Goal: Task Accomplishment & Management: Complete application form

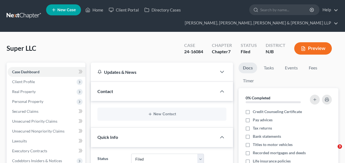
select select "6"
paste input "23-17170"
type input "23-17170"
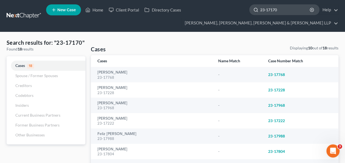
click at [271, 11] on input "23-17170" at bounding box center [285, 10] width 50 height 10
paste input "Tyroler"
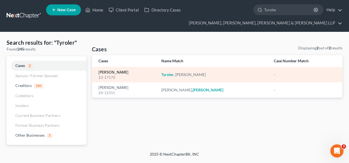
type input "Tyroler"
click at [111, 71] on link "[PERSON_NAME]" at bounding box center [114, 73] width 30 height 4
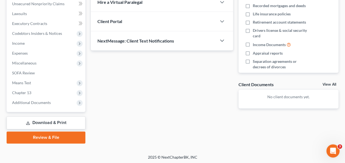
scroll to position [148, 0]
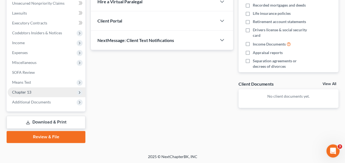
click at [38, 91] on span "Chapter 13" at bounding box center [47, 92] width 78 height 10
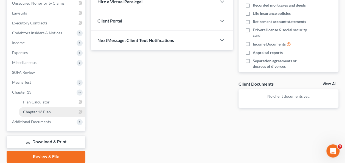
click at [49, 111] on span "Chapter 13 Plan" at bounding box center [37, 112] width 28 height 5
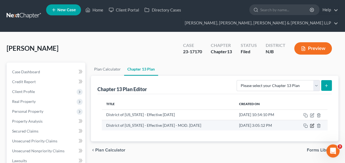
click at [314, 125] on icon "button" at bounding box center [312, 126] width 4 height 4
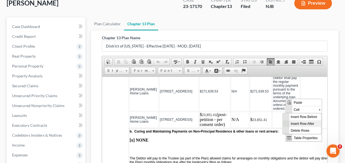
click at [301, 123] on span "Insert Row After" at bounding box center [305, 123] width 32 height 7
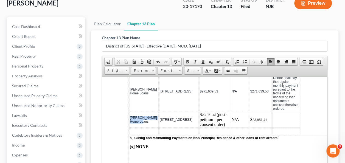
drag, startPoint x: 139, startPoint y: 113, endPoint x: 131, endPoint y: 101, distance: 14.6
click at [131, 111] on td "[PERSON_NAME] Home Loans" at bounding box center [143, 119] width 29 height 16
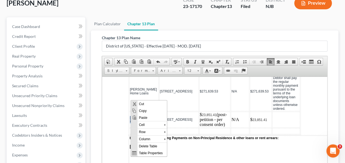
click at [206, 112] on p "$ 23,851.41 (post-petition - per consent order)" at bounding box center [215, 119] width 30 height 15
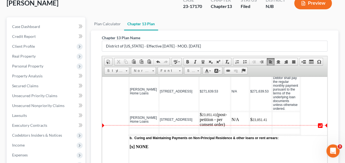
click at [139, 128] on td at bounding box center [143, 131] width 29 height 6
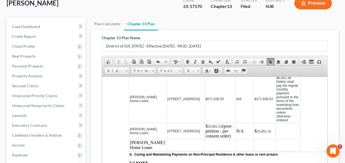
click at [167, 140] on td at bounding box center [186, 145] width 38 height 11
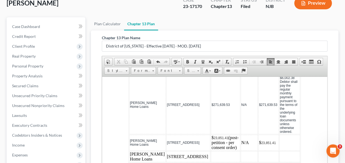
click at [211, 151] on td at bounding box center [225, 156] width 29 height 11
click at [241, 151] on td at bounding box center [249, 156] width 17 height 11
click at [211, 151] on td at bounding box center [225, 156] width 29 height 11
click at [258, 151] on td at bounding box center [268, 156] width 20 height 11
click at [280, 151] on td at bounding box center [290, 156] width 20 height 11
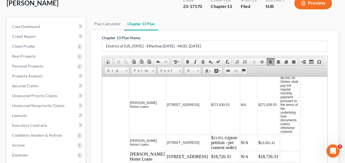
click at [211, 151] on td "$18,726.33" at bounding box center [225, 156] width 29 height 11
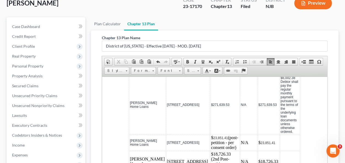
click at [211, 151] on td "$18,726.33 (2nd Post-petition-per consent order)" at bounding box center [225, 161] width 29 height 21
click at [211, 151] on td "$18,726.33 ( Post-petition-per consent order)" at bounding box center [225, 161] width 29 height 21
drag, startPoint x: 209, startPoint y: 139, endPoint x: 194, endPoint y: 131, distance: 17.0
click at [210, 151] on td "$18,726.33 (or per the consent order Post-petition-per consent order)" at bounding box center [225, 164] width 30 height 26
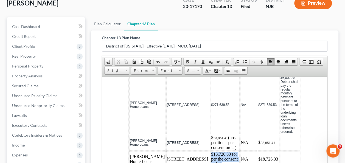
drag, startPoint x: 199, startPoint y: 132, endPoint x: 183, endPoint y: 123, distance: 18.0
click at [211, 151] on td "$18,726.33 (or per the consent order)" at bounding box center [225, 159] width 29 height 16
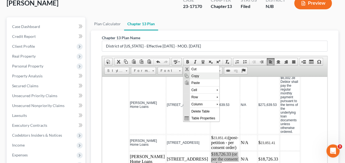
click at [195, 77] on span "Copy" at bounding box center [204, 75] width 29 height 7
copy td "$18,726.33 (or per the consent order)"
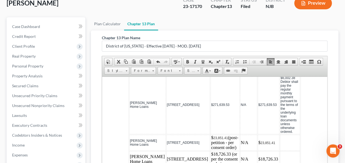
click at [280, 151] on td at bounding box center [290, 159] width 20 height 16
click at [258, 151] on td "$18,726.33" at bounding box center [269, 159] width 22 height 16
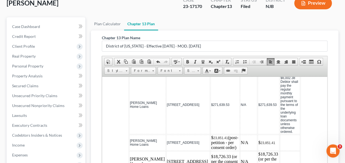
scroll to position [74, 0]
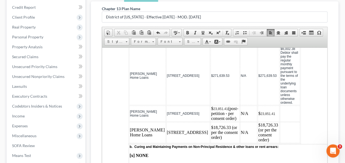
click at [281, 122] on td at bounding box center [290, 132] width 20 height 21
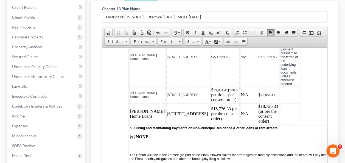
scroll to position [677, 0]
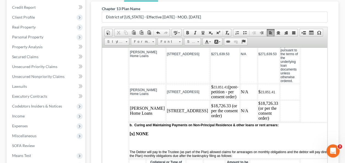
click at [211, 100] on td "$18,726.33 (or per the consent order)" at bounding box center [225, 110] width 29 height 21
click at [258, 100] on td "$18,726.33 (or per the consent order)" at bounding box center [269, 110] width 22 height 21
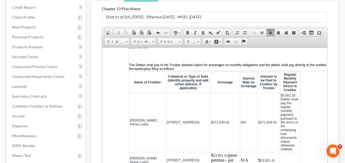
scroll to position [599, 0]
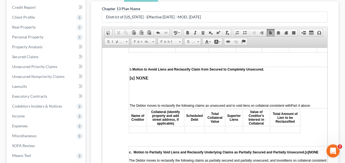
drag, startPoint x: 326, startPoint y: 94, endPoint x: 434, endPoint y: 181, distance: 138.8
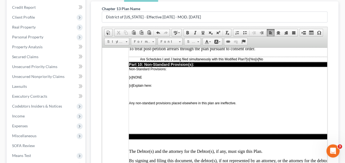
scroll to position [1689, 0]
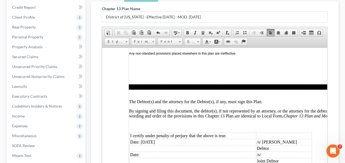
drag, startPoint x: 293, startPoint y: 112, endPoint x: 264, endPoint y: 111, distance: 29.4
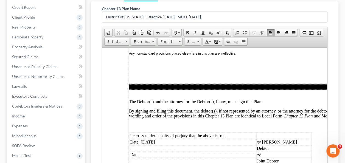
click at [164, 139] on td "Date: [DATE]" at bounding box center [193, 142] width 127 height 6
click at [143, 139] on td "Date: [DATE]" at bounding box center [193, 142] width 127 height 6
click at [146, 139] on td "Date: [DATE]" at bounding box center [193, 142] width 127 height 6
click at [145, 139] on td "Date: [DATE]" at bounding box center [193, 142] width 127 height 6
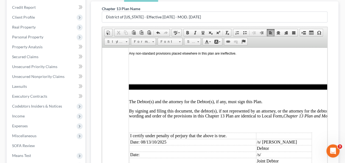
click at [157, 139] on td "Date: 08/13/10/2025" at bounding box center [193, 142] width 127 height 6
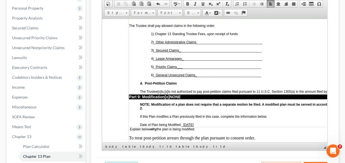
scroll to position [1525, 0]
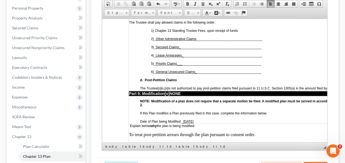
click at [201, 119] on p "Date of Plan being Modified: _ [DATE]" at bounding box center [255, 121] width 230 height 4
click at [144, 132] on p "To treat post-petition arrears through the plan pursuant to consent order." at bounding box center [249, 137] width 241 height 10
drag, startPoint x: 271, startPoint y: 83, endPoint x: 222, endPoint y: 82, distance: 49.5
click at [222, 132] on p "To treat second post-petition arrears through the plan pursuant to consent orde…" at bounding box center [249, 137] width 241 height 10
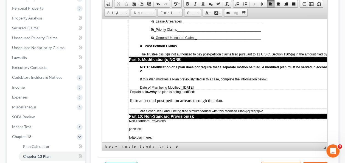
scroll to position [1562, 0]
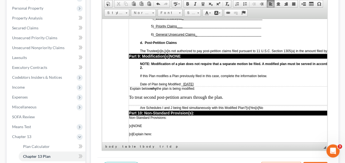
drag, startPoint x: 325, startPoint y: 119, endPoint x: 429, endPoint y: 139, distance: 106.2
click at [143, 95] on p "To treat second post-petition arrears through the plan." at bounding box center [249, 100] width 241 height 10
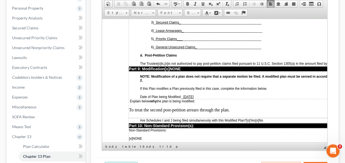
scroll to position [1553, 0]
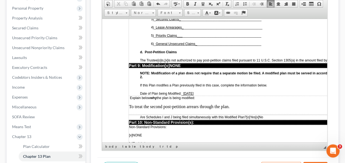
click at [241, 104] on p "To treat the second post-petition arrears through the plan." at bounding box center [249, 109] width 241 height 10
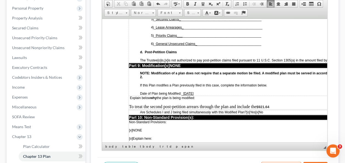
click at [257, 104] on p "To treat the second post-petition arrears through the plan and include the $921…" at bounding box center [249, 106] width 241 height 5
click at [263, 109] on span "Are Schedules I and J being filed simultaneously with this Modified Plan? [o] Y…" at bounding box center [201, 111] width 123 height 5
click at [273, 104] on p "To treat the second post-petition arrears through the plan and include the $921…" at bounding box center [249, 106] width 241 height 5
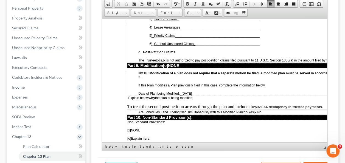
scroll to position [1553, 3]
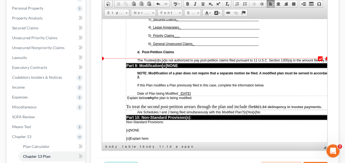
click at [279, 105] on span "$921.64 delinqency in trustee payments." at bounding box center [288, 107] width 68 height 4
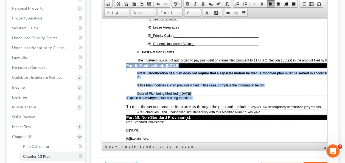
click at [279, 105] on span "$921.64 delinqency in trustee payments." at bounding box center [288, 107] width 68 height 4
click at [188, 0] on link "Bold" at bounding box center [188, 3] width 8 height 7
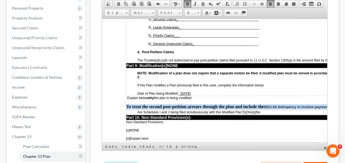
click at [188, 0] on link "Bold" at bounding box center [188, 3] width 8 height 7
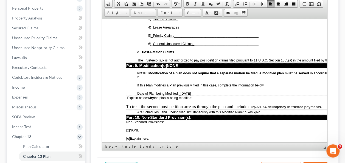
click at [235, 91] on p "Date of Plan being Modified: _ [DATE]" at bounding box center [252, 93] width 230 height 4
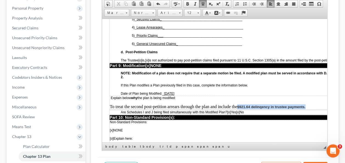
drag, startPoint x: 255, startPoint y: 54, endPoint x: 320, endPoint y: 55, distance: 65.4
click at [320, 104] on p "To treat the second post-petition arrears through the plan and include the $921…" at bounding box center [230, 106] width 241 height 5
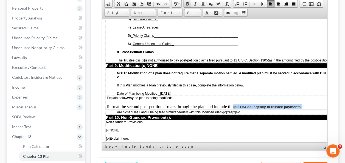
click at [188, 3] on span at bounding box center [187, 4] width 4 height 4
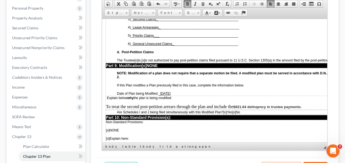
click at [188, 3] on span at bounding box center [187, 4] width 4 height 4
click at [187, 2] on span at bounding box center [187, 4] width 4 height 4
click at [231, 96] on td "Explain below why the plan is being modified: To treat the second post-petition…" at bounding box center [226, 103] width 241 height 14
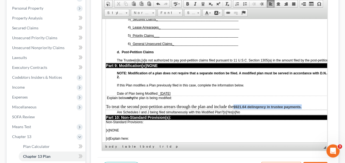
drag, startPoint x: 305, startPoint y: 55, endPoint x: 235, endPoint y: 53, distance: 70.9
click at [235, 104] on p "To treat the second post-petition arrears through the plan and include the $921…" at bounding box center [226, 106] width 241 height 5
click at [185, 3] on span at bounding box center [187, 4] width 4 height 4
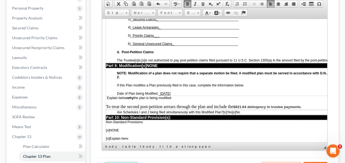
click at [186, 2] on span at bounding box center [187, 4] width 4 height 4
click at [236, 110] on span "[x]" at bounding box center [234, 112] width 4 height 4
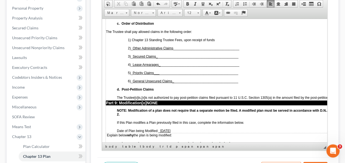
scroll to position [1537, 23]
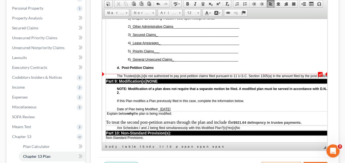
click at [233, 120] on p "To treat the second post-petition arrears through the plan and include the $921…" at bounding box center [226, 122] width 241 height 5
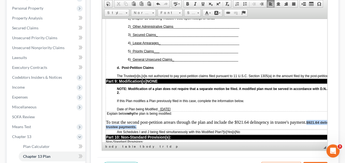
drag, startPoint x: 141, startPoint y: 73, endPoint x: 307, endPoint y: 69, distance: 166.7
click at [307, 120] on p "To treat the second post-petition arrears through the plan and include the $921…" at bounding box center [226, 124] width 241 height 9
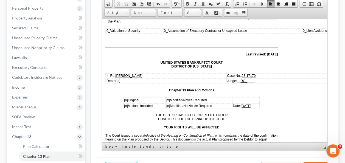
scroll to position [36, 23]
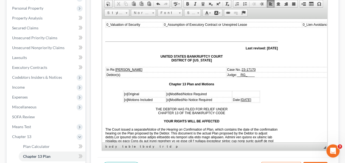
click at [252, 97] on td "Date: [DATE]" at bounding box center [245, 99] width 27 height 5
click at [242, 98] on span "[DATE]" at bounding box center [246, 100] width 10 height 4
click at [241, 98] on span "[DATE]" at bounding box center [246, 100] width 10 height 4
click at [247, 73] on u "RG_" at bounding box center [244, 75] width 7 height 4
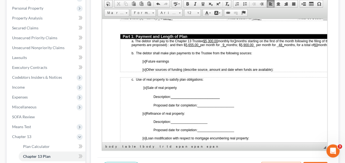
scroll to position [278, 9]
click at [282, 43] on u "48_" at bounding box center [280, 45] width 5 height 4
click at [283, 43] on u "8_" at bounding box center [282, 45] width 4 height 4
click at [244, 43] on u "5,900.00" at bounding box center [246, 45] width 13 height 4
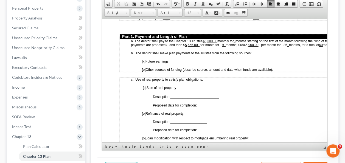
click at [258, 43] on u ",900.00" at bounding box center [252, 45] width 11 height 4
click at [251, 41] on span "months starting on the first of the month following the filing of the petition.…" at bounding box center [241, 43] width 221 height 8
click at [252, 43] on span "months starting on the first of the month following the filing of the petition.…" at bounding box center [241, 43] width 221 height 8
drag, startPoint x: 250, startPoint y: 41, endPoint x: 241, endPoint y: 42, distance: 9.9
click at [241, 42] on span "months starting on the first of the month following the filing of the petition.…" at bounding box center [241, 43] width 221 height 8
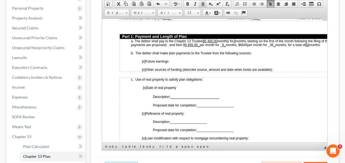
click at [202, 2] on span at bounding box center [203, 4] width 4 height 4
click at [242, 43] on u "$6845" at bounding box center [242, 45] width 9 height 4
click at [244, 43] on span "months starting on the first of the month following the filing of the petition.…" at bounding box center [241, 42] width 221 height 9
click at [248, 43] on u "$6,845" at bounding box center [243, 45] width 10 height 4
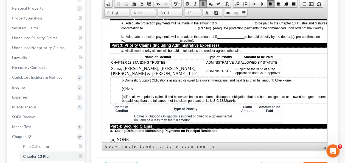
scroll to position [488, 19]
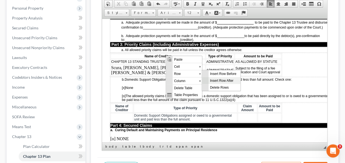
click at [223, 81] on span "Insert Row After" at bounding box center [224, 80] width 32 height 7
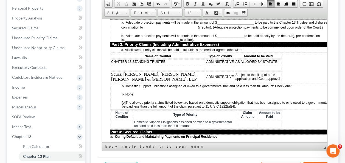
click at [172, 65] on td at bounding box center [158, 68] width 95 height 6
drag, startPoint x: 147, startPoint y: 63, endPoint x: 110, endPoint y: 62, distance: 37.4
click at [111, 65] on td "Internal Revenue Ser" at bounding box center [158, 68] width 95 height 6
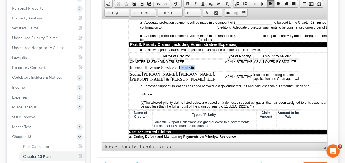
drag, startPoint x: 196, startPoint y: 63, endPoint x: 178, endPoint y: 62, distance: 18.5
click at [178, 65] on td "Internal Revenue Service official site" at bounding box center [176, 68] width 95 height 6
click at [225, 65] on td at bounding box center [239, 68] width 29 height 6
click at [254, 65] on td at bounding box center [276, 68] width 47 height 6
click at [253, 65] on td "$6947.44" at bounding box center [277, 68] width 48 height 6
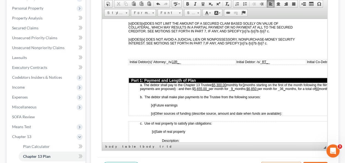
scroll to position [246, 0]
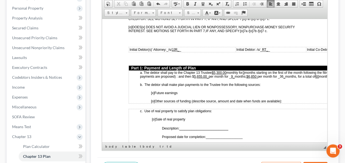
click at [222, 71] on u "$5,300.00" at bounding box center [219, 73] width 15 height 4
click at [228, 71] on span "monthly for 3" at bounding box center [236, 73] width 18 height 4
click at [227, 70] on span "months starting on the first of the month following the filing of the petition.…" at bounding box center [250, 74] width 221 height 9
click at [248, 71] on span "months starting on the first of the month following the filing of the petition.…" at bounding box center [250, 75] width 221 height 8
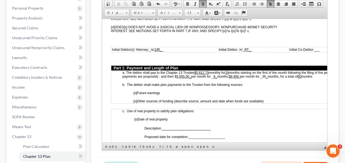
scroll to position [246, 17]
click at [183, 74] on u "5,655.00_" at bounding box center [184, 76] width 15 height 4
click at [189, 74] on u "5,655.00_" at bounding box center [184, 76] width 15 height 4
click at [187, 73] on span "months starting on the first of the month following the filing of the petition.…" at bounding box center [234, 75] width 222 height 8
click at [241, 72] on span "months starting on the first of the month following the filing of the petition.…" at bounding box center [234, 75] width 222 height 8
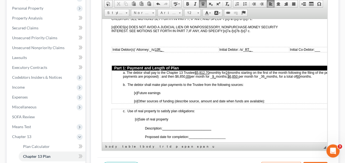
click at [239, 74] on u "$6,850" at bounding box center [233, 76] width 11 height 4
click at [217, 72] on span "months starting on the first of the month following the filing of the petition.…" at bounding box center [234, 75] width 222 height 8
click at [233, 74] on u at bounding box center [232, 76] width 1 height 4
click at [265, 72] on span "months starting on the first of the month following the filing of the petition.…" at bounding box center [234, 75] width 222 height 8
click at [236, 73] on span "months starting on the first of the month following the filing of the petition.…" at bounding box center [234, 75] width 222 height 8
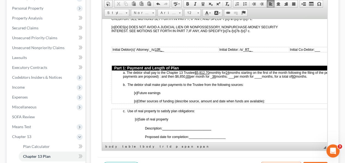
click at [213, 74] on u "36" at bounding box center [214, 76] width 4 height 4
drag, startPoint x: 191, startPoint y: 72, endPoint x: 175, endPoint y: 72, distance: 15.4
click at [175, 72] on span "months starting on the first of the month following the filing of the petition.…" at bounding box center [234, 75] width 222 height 8
click at [203, 2] on span at bounding box center [203, 4] width 4 height 4
click at [195, 99] on span "[o] Other sources of funding (describe source, amount and date when funds are a…" at bounding box center [199, 101] width 131 height 4
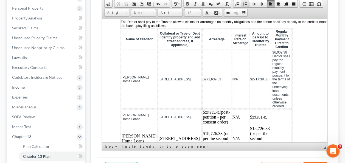
scroll to position [629, 8]
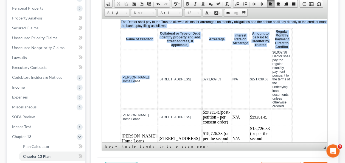
drag, startPoint x: 131, startPoint y: 59, endPoint x: 120, endPoint y: 53, distance: 12.8
click at [120, 53] on table "Name of Creditor Collateral or Type of Debt (identify property and add street a…" at bounding box center [206, 90] width 172 height 124
click at [122, 75] on span "[PERSON_NAME] Home Loans" at bounding box center [135, 79] width 27 height 8
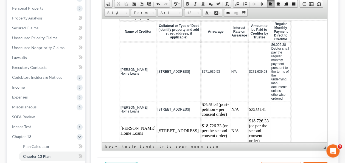
scroll to position [639, 9]
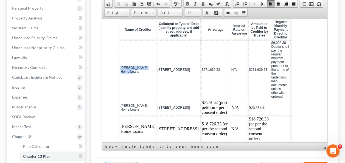
drag, startPoint x: 130, startPoint y: 51, endPoint x: 120, endPoint y: 43, distance: 12.2
click at [120, 43] on td "[PERSON_NAME] Home Loans" at bounding box center [138, 69] width 37 height 59
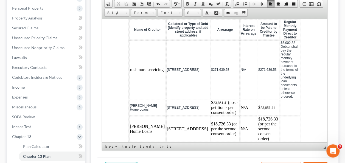
click at [132, 47] on td "rushmore servicing ​" at bounding box center [147, 69] width 37 height 59
click at [132, 52] on td "Rushmore servicing" at bounding box center [147, 69] width 37 height 59
drag, startPoint x: 149, startPoint y: 79, endPoint x: 131, endPoint y: 71, distance: 20.3
click at [131, 99] on td "[PERSON_NAME] Home Loans" at bounding box center [147, 107] width 37 height 16
click at [131, 99] on td "rushmore servicing ​" at bounding box center [147, 107] width 37 height 16
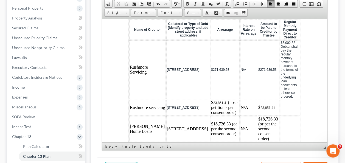
click at [131, 99] on td "Rushmore servicing" at bounding box center [147, 107] width 37 height 16
drag, startPoint x: 142, startPoint y: 100, endPoint x: 131, endPoint y: 90, distance: 14.6
click at [131, 116] on td "[PERSON_NAME] Home Loans" at bounding box center [147, 129] width 37 height 26
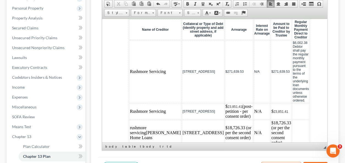
click at [131, 120] on td "rushmore servicing [PERSON_NAME] Home Loans" at bounding box center [155, 133] width 52 height 26
drag, startPoint x: 144, startPoint y: 102, endPoint x: 148, endPoint y: 94, distance: 8.6
click at [148, 120] on td "Rushmore servicing [PERSON_NAME] Home Loans" at bounding box center [155, 133] width 52 height 26
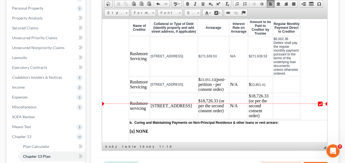
click at [130, 96] on td "Rushmore servicing" at bounding box center [139, 106] width 20 height 26
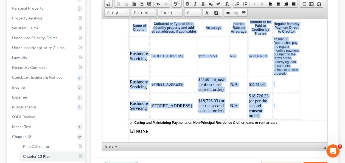
drag, startPoint x: 323, startPoint y: 67, endPoint x: 273, endPoint y: 101, distance: 60.2
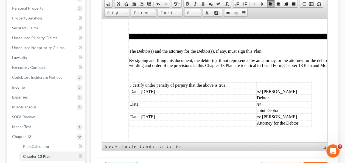
scroll to position [144, 0]
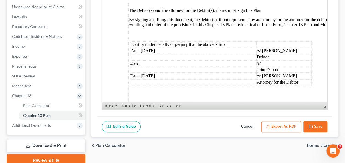
click at [311, 127] on polyline "button" at bounding box center [311, 127] width 2 height 1
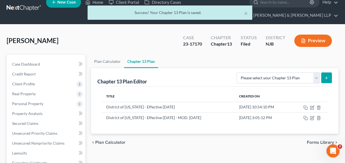
scroll to position [0, 0]
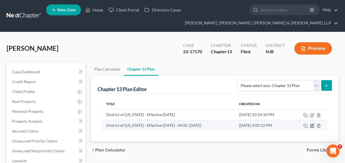
click at [312, 125] on icon "button" at bounding box center [312, 126] width 4 height 4
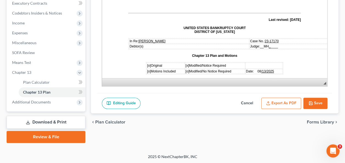
click at [285, 102] on button "Export as PDF" at bounding box center [281, 104] width 40 height 12
